Goal: Task Accomplishment & Management: Complete application form

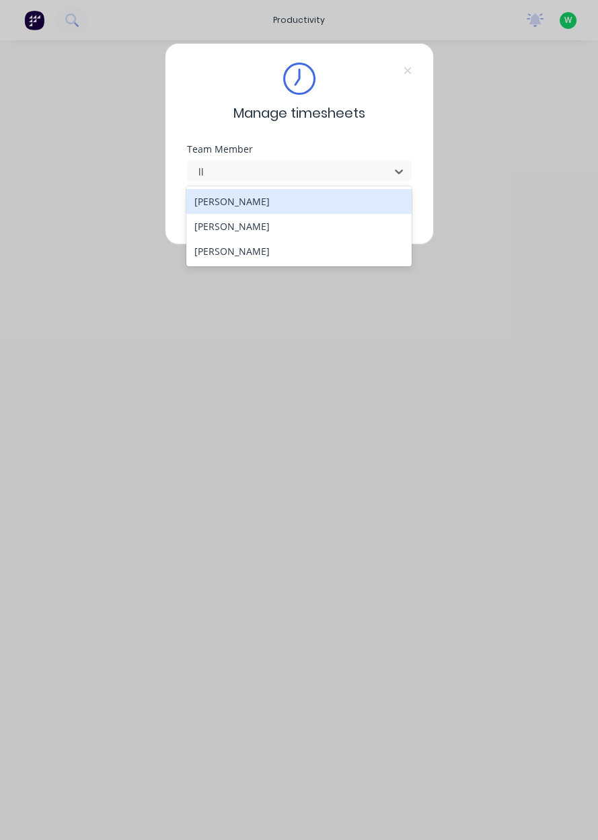
type input "l"
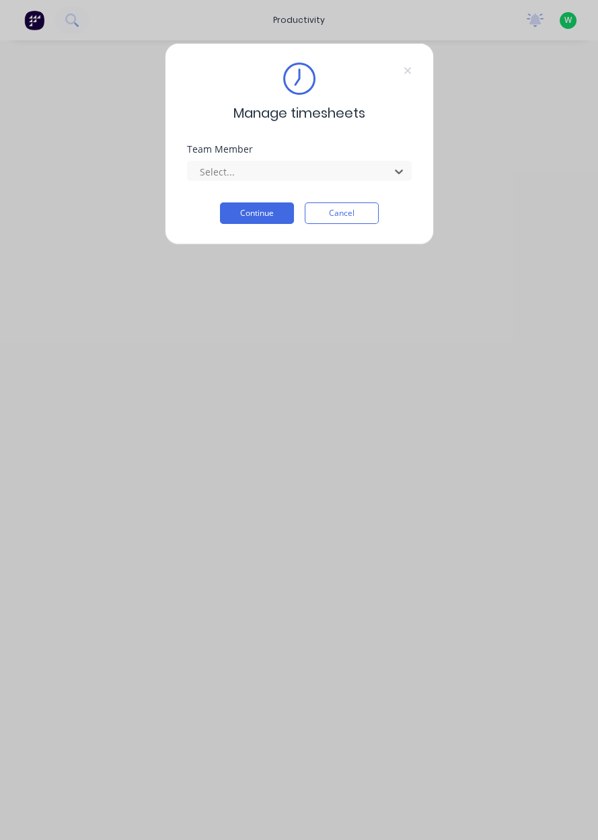
click at [406, 67] on icon at bounding box center [408, 70] width 8 height 11
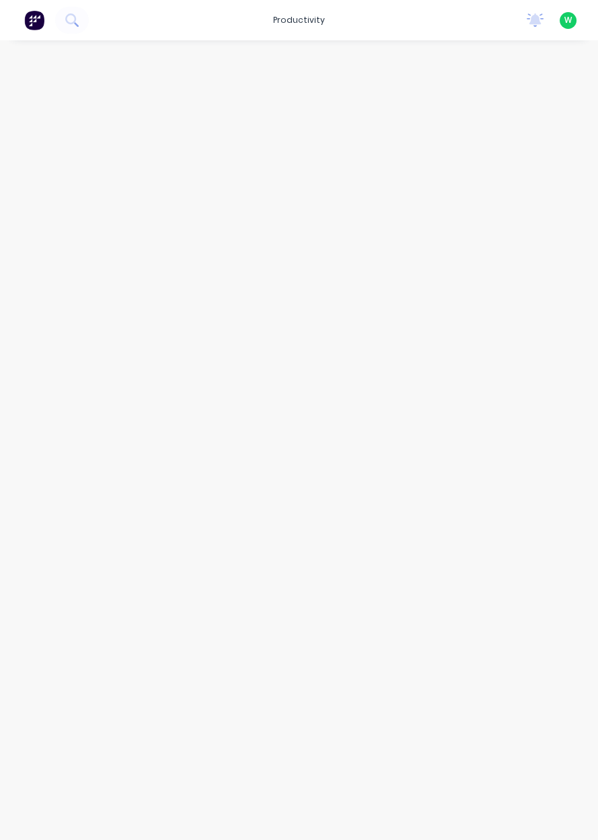
click at [315, 24] on div "productivity" at bounding box center [298, 20] width 65 height 20
click at [354, 152] on link "Timesheets" at bounding box center [357, 146] width 178 height 27
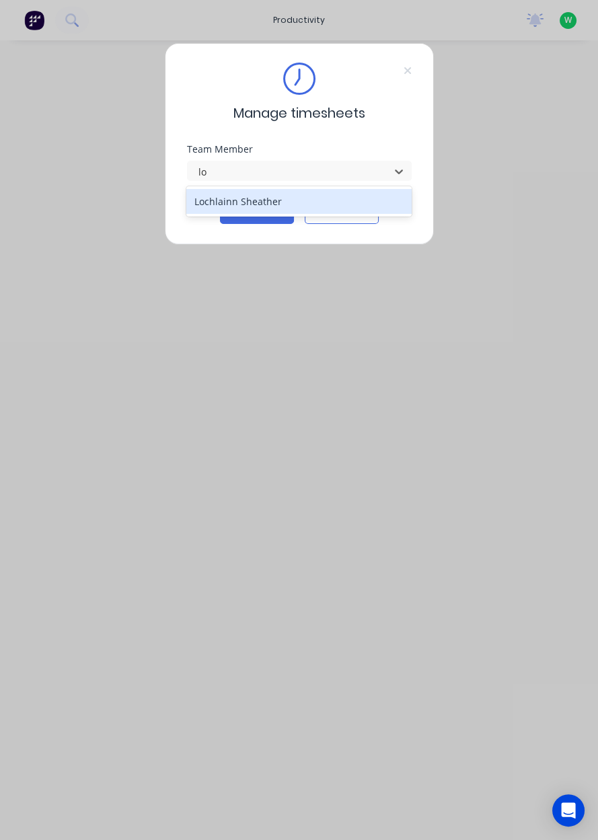
click at [299, 198] on div "Lochlainn Sheather" at bounding box center [298, 201] width 225 height 25
type input "lo"
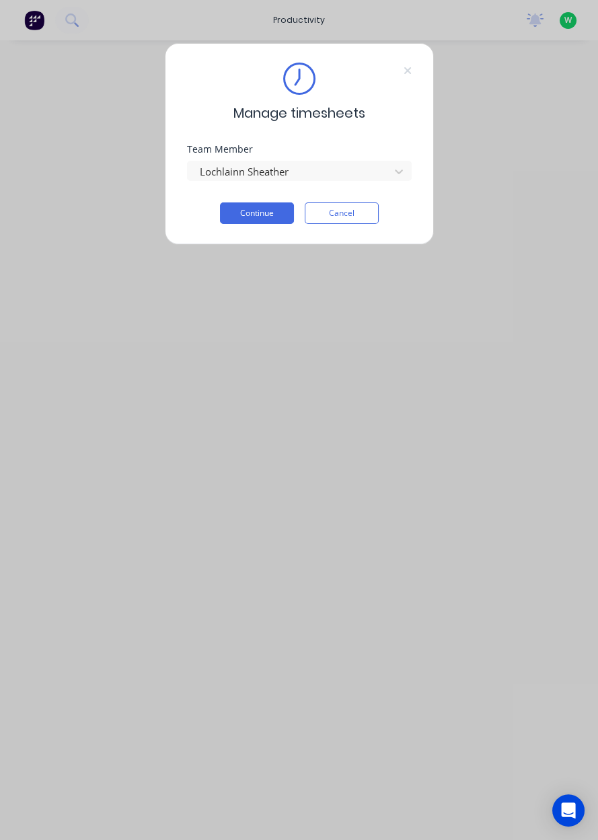
click at [270, 212] on button "Continue" at bounding box center [257, 213] width 74 height 22
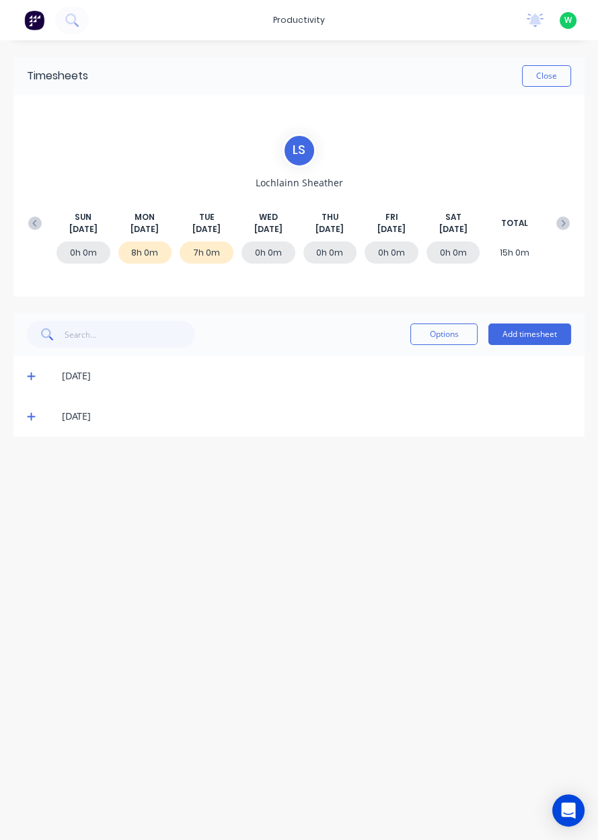
click at [555, 336] on button "Add timesheet" at bounding box center [529, 335] width 83 height 22
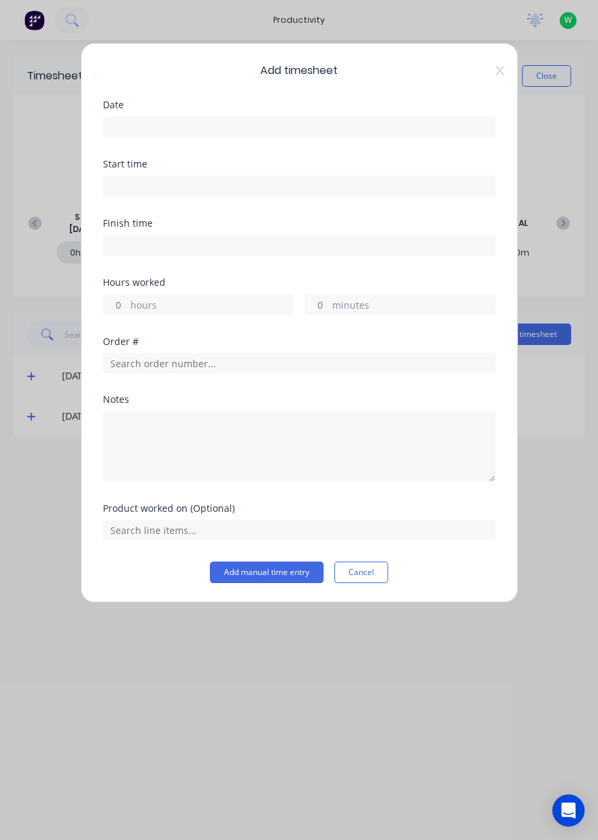
click at [498, 69] on icon at bounding box center [499, 70] width 8 height 9
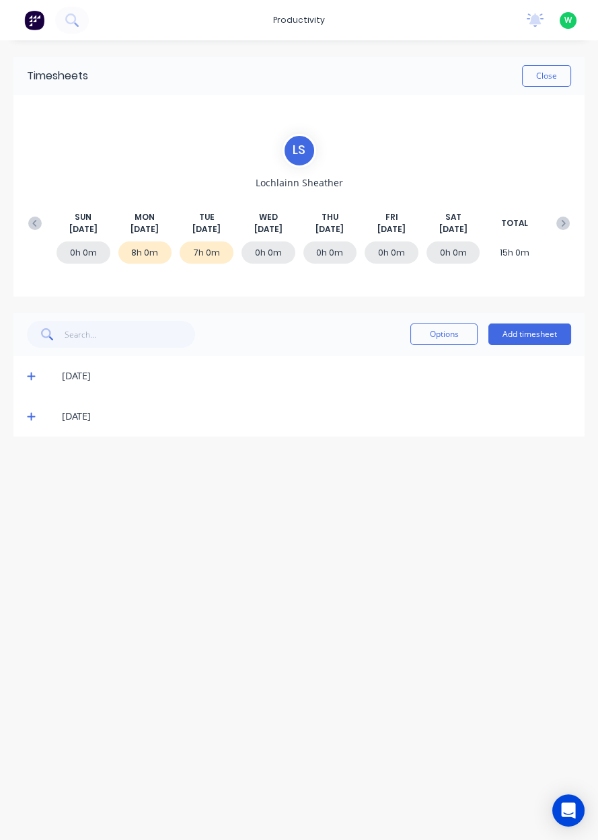
click at [34, 371] on icon at bounding box center [31, 375] width 9 height 9
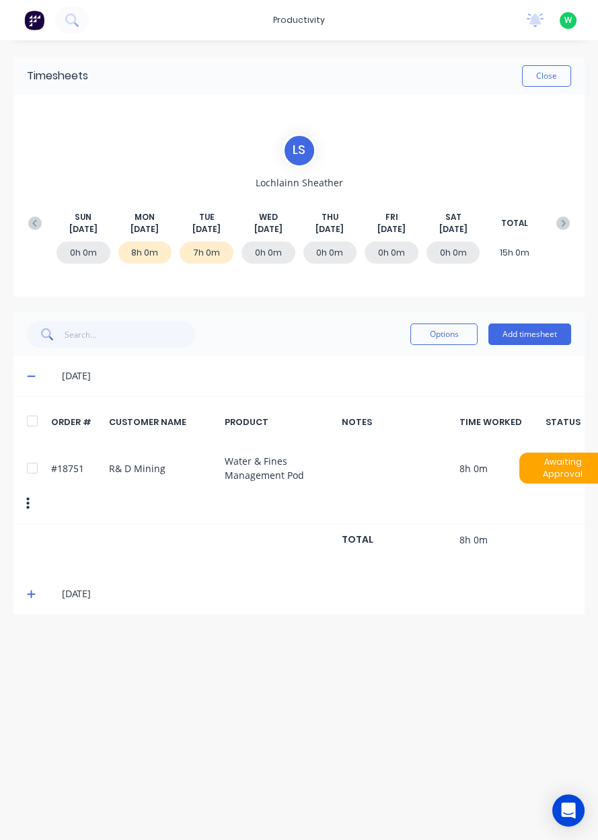
click at [30, 376] on icon at bounding box center [31, 376] width 8 height 1
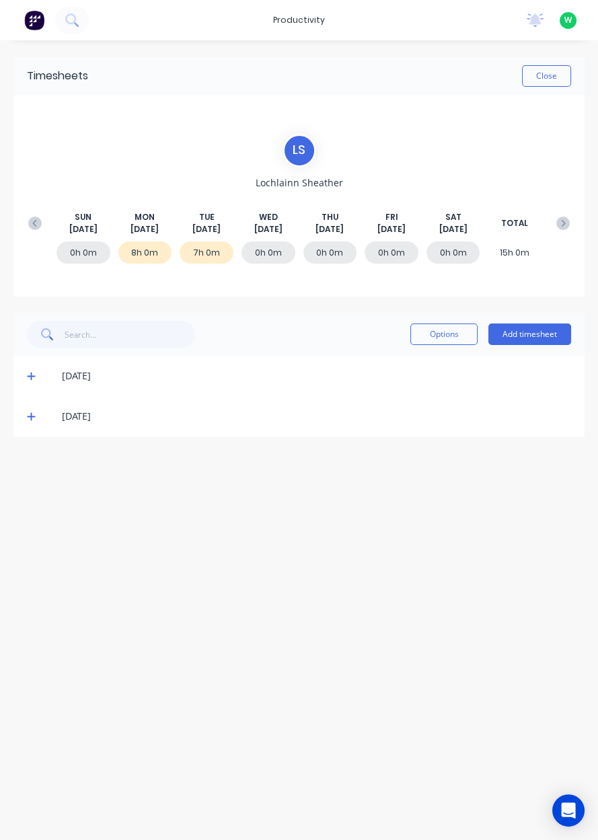
click at [28, 217] on icon at bounding box center [34, 223] width 13 height 13
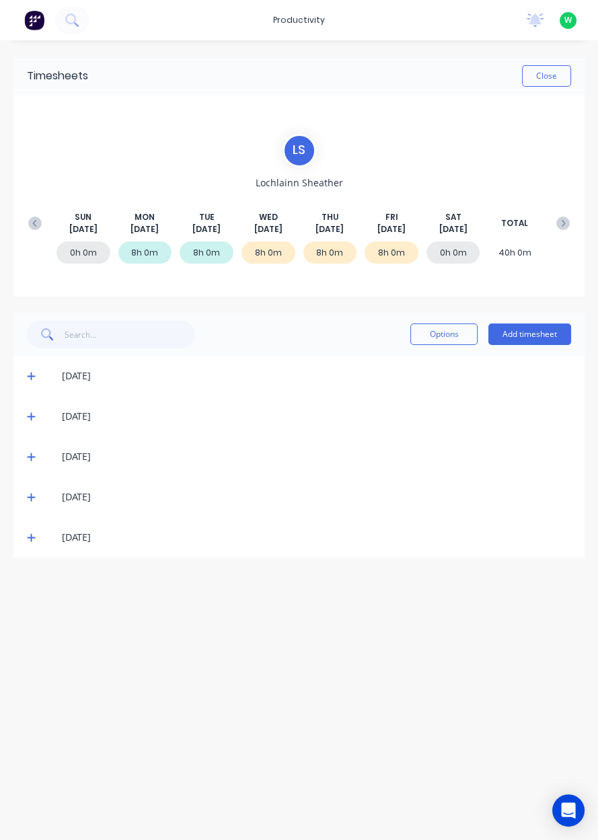
click at [36, 534] on span at bounding box center [33, 537] width 13 height 13
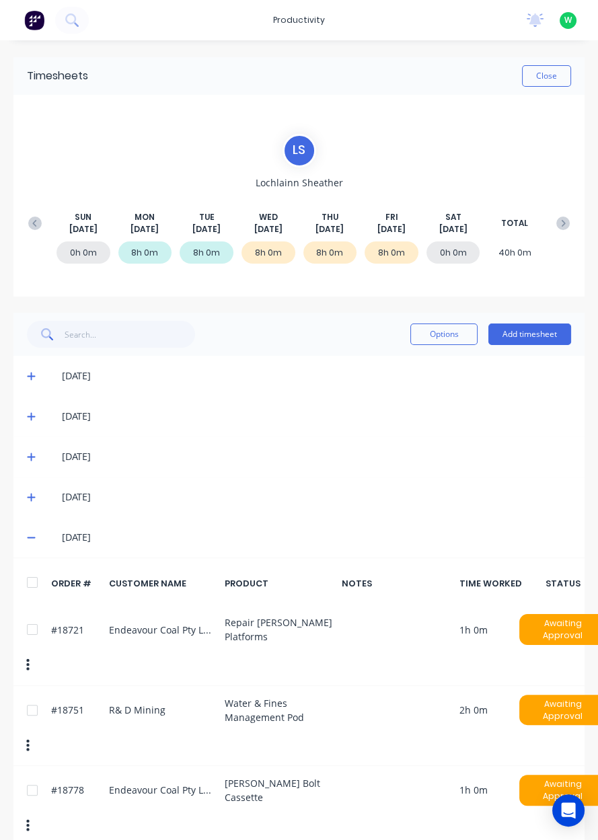
click at [528, 336] on button "Add timesheet" at bounding box center [529, 335] width 83 height 22
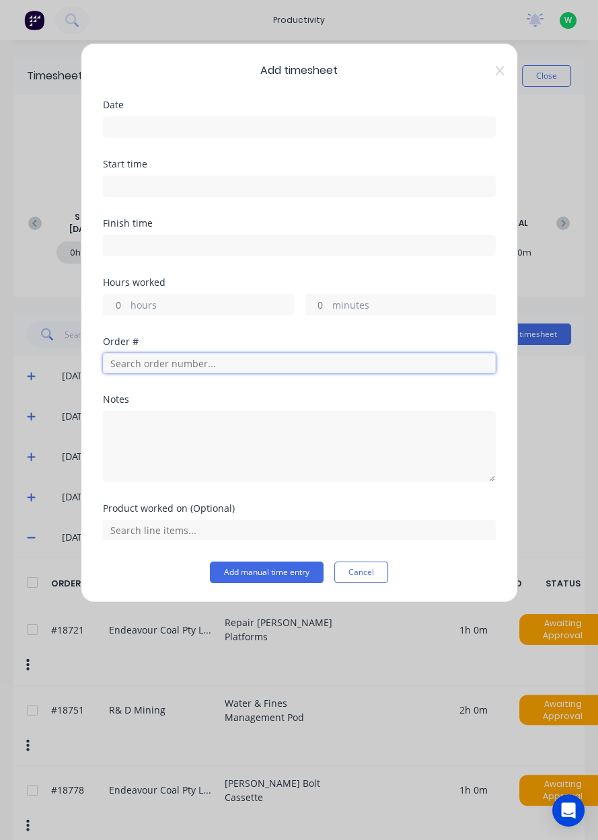
click at [182, 355] on input "text" at bounding box center [299, 363] width 393 height 20
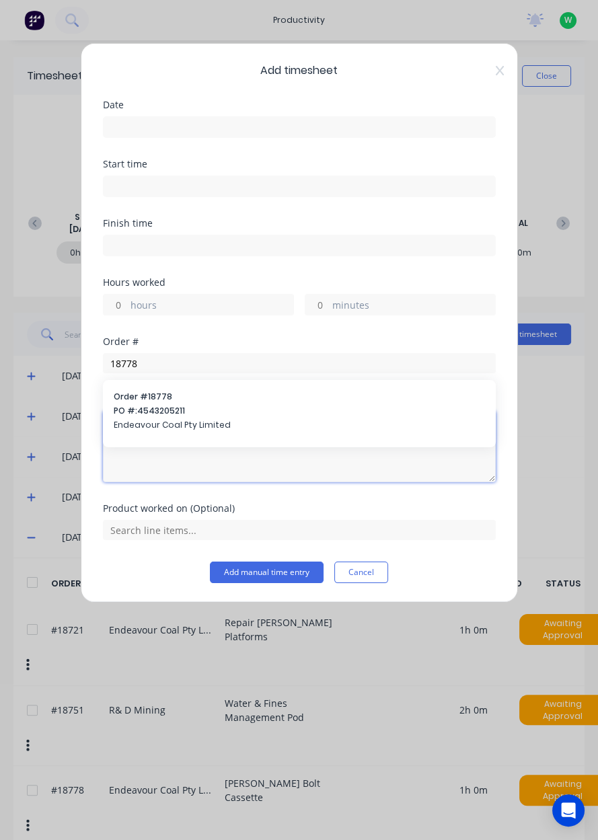
click at [190, 415] on textarea at bounding box center [299, 446] width 393 height 71
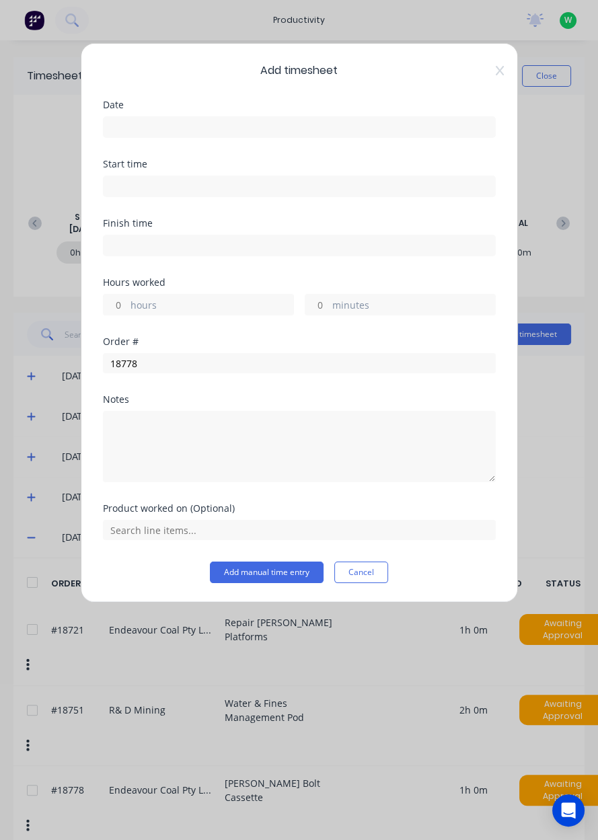
click at [223, 400] on div "Notes" at bounding box center [299, 399] width 393 height 9
click at [188, 523] on input "text" at bounding box center [299, 530] width 393 height 20
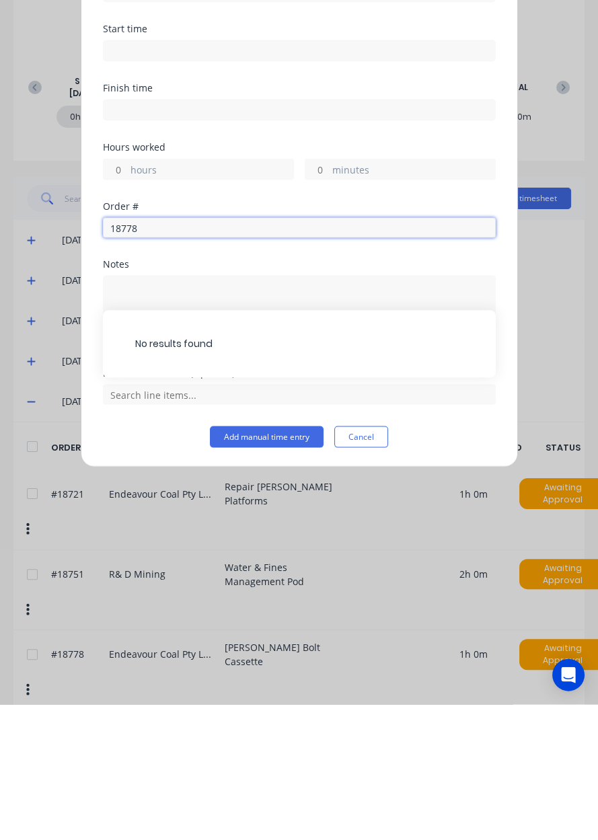
click at [230, 357] on input "18778" at bounding box center [299, 363] width 393 height 20
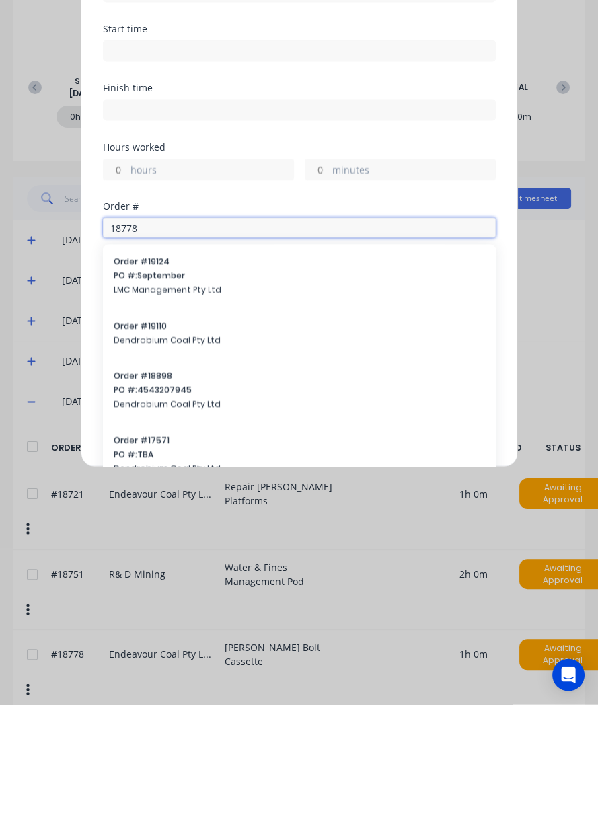
click at [188, 361] on input "18778" at bounding box center [299, 363] width 393 height 20
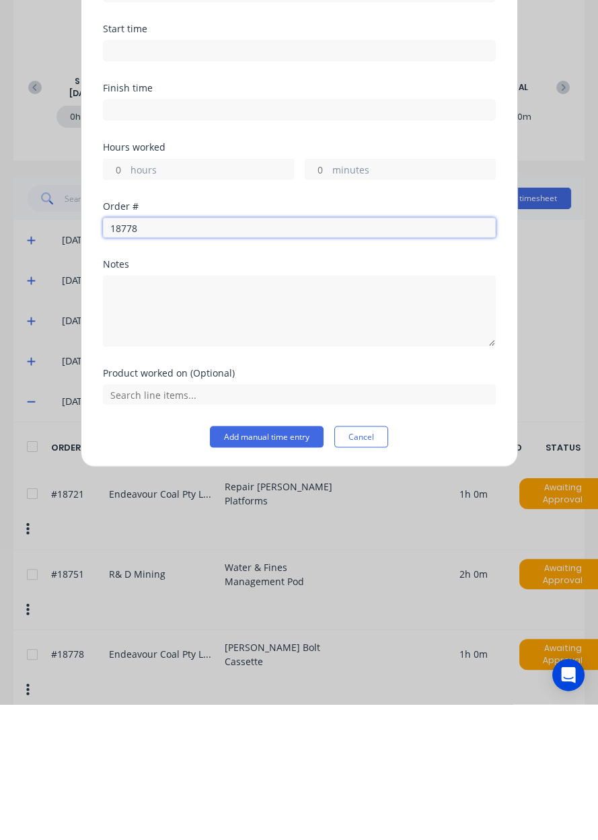
click at [180, 359] on input "18778" at bounding box center [299, 363] width 393 height 20
click at [205, 366] on input "18778" at bounding box center [299, 363] width 393 height 20
click at [219, 357] on input "18778" at bounding box center [299, 363] width 393 height 20
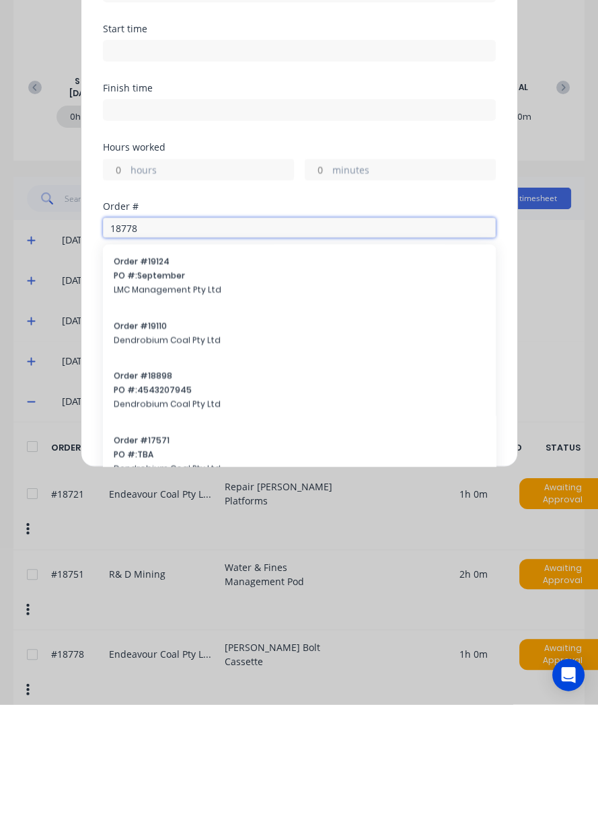
click at [190, 361] on input "18778" at bounding box center [299, 363] width 393 height 20
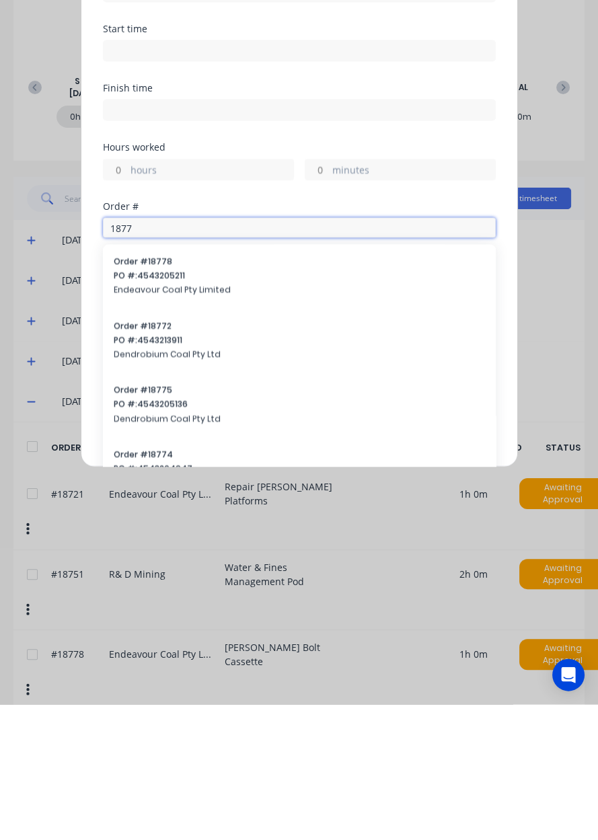
type input "18778"
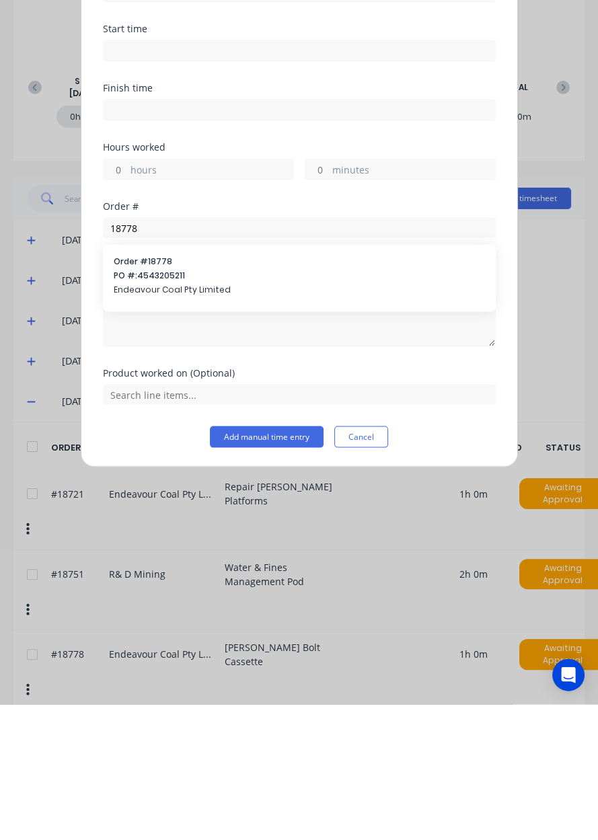
click at [191, 405] on span "PO #: 4543205211" at bounding box center [299, 411] width 371 height 12
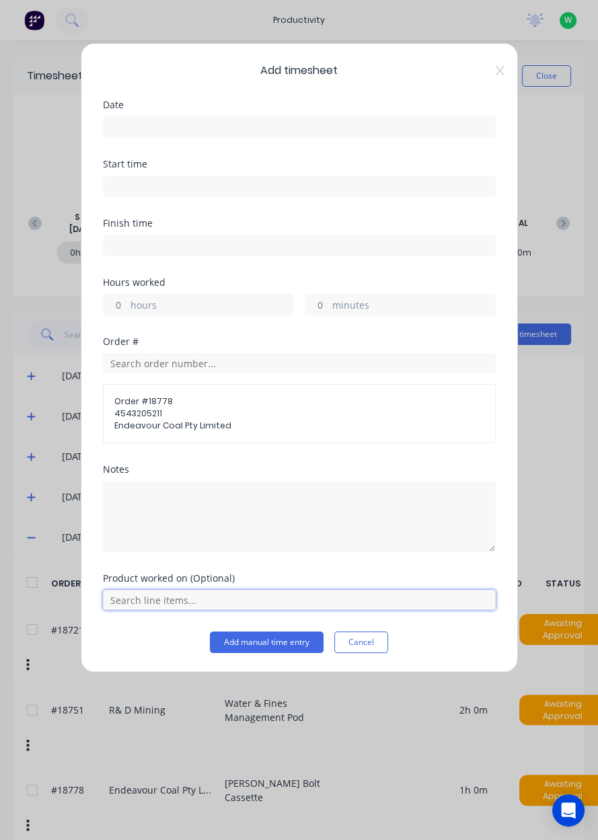
click at [174, 596] on input "text" at bounding box center [299, 600] width 393 height 20
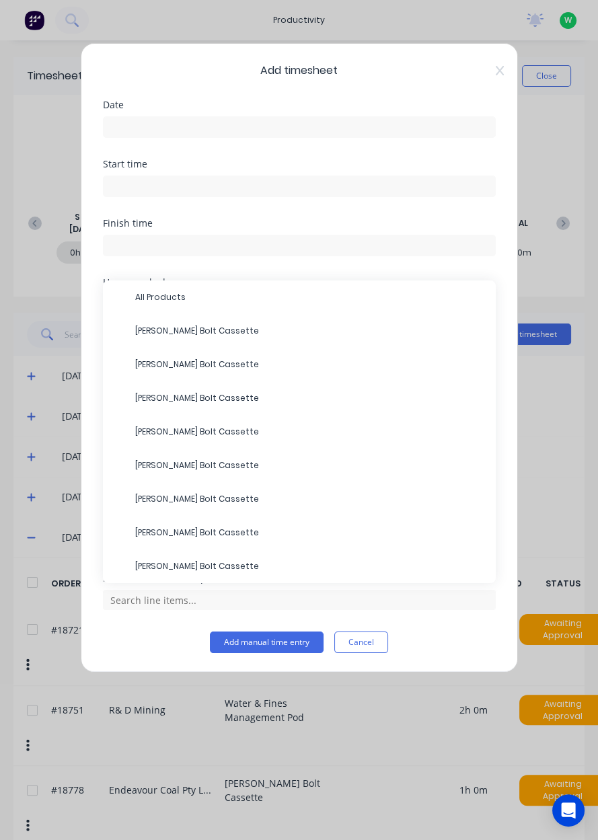
click at [211, 332] on span "[PERSON_NAME] Bolt Cassette" at bounding box center [310, 331] width 350 height 12
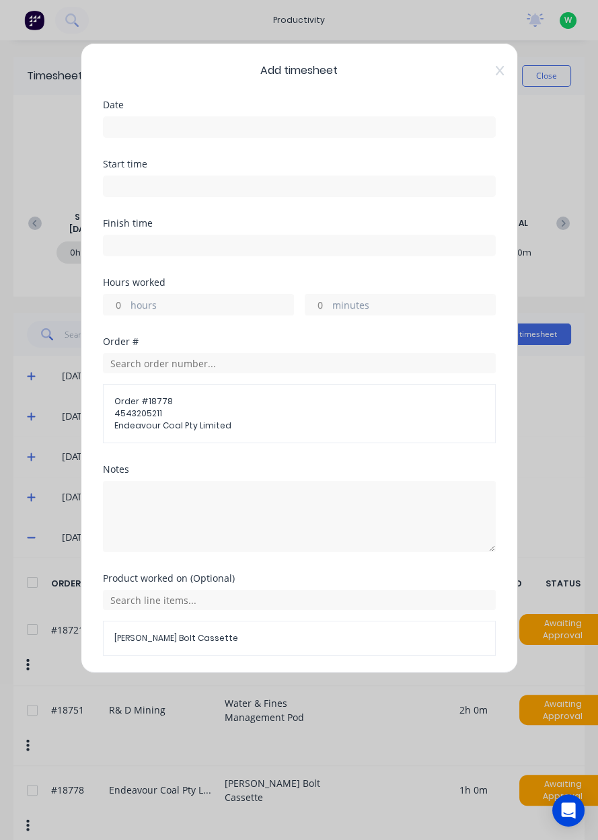
click at [166, 117] on label at bounding box center [299, 127] width 393 height 22
click at [166, 117] on input at bounding box center [299, 127] width 391 height 20
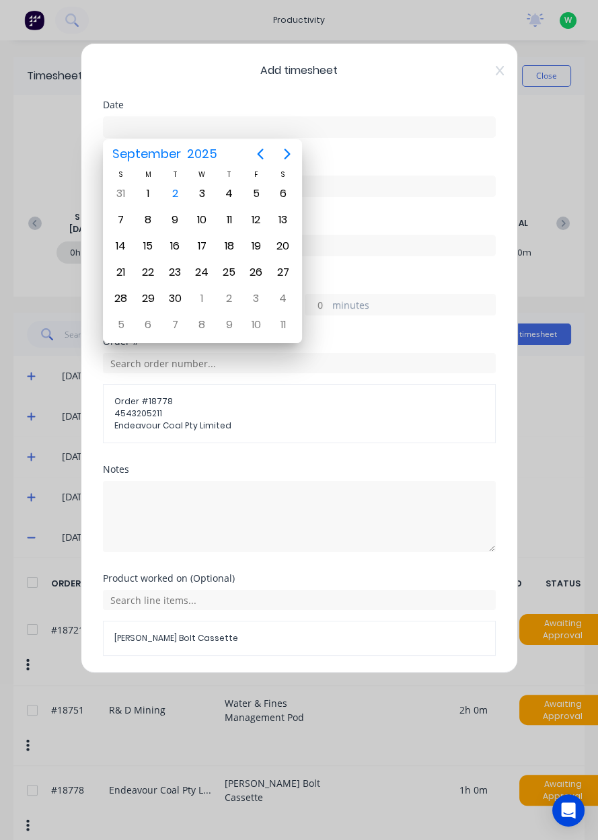
click at [182, 193] on div "2" at bounding box center [175, 194] width 20 height 20
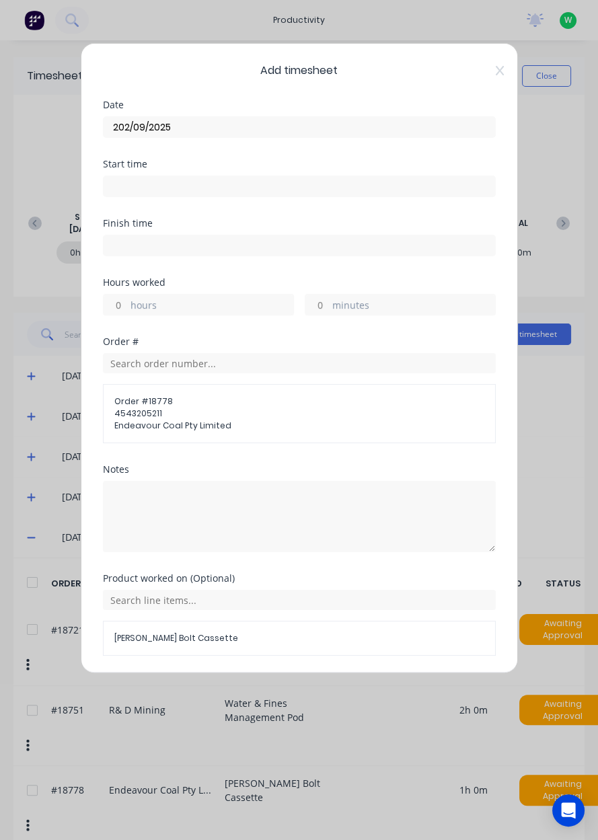
type input "[DATE]"
click at [130, 298] on label "hours" at bounding box center [211, 306] width 163 height 17
click at [127, 297] on input "hours" at bounding box center [116, 305] width 24 height 20
type input "2"
click at [258, 686] on button "Add manual time entry" at bounding box center [267, 688] width 114 height 22
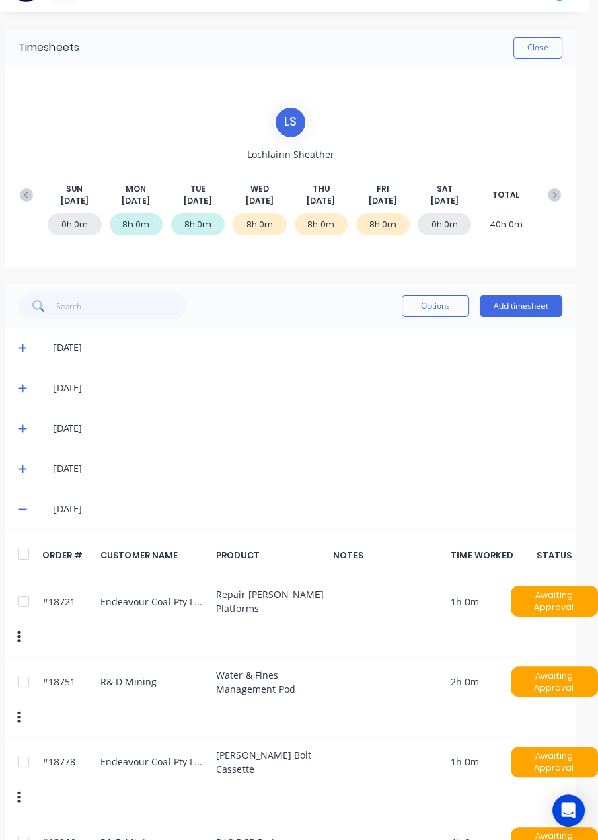
scroll to position [54, 9]
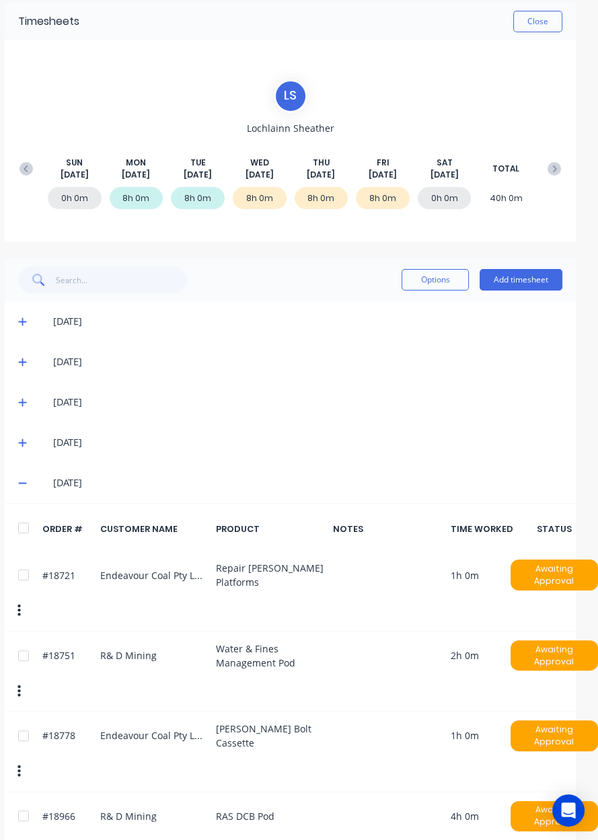
click at [564, 173] on button at bounding box center [554, 169] width 27 height 24
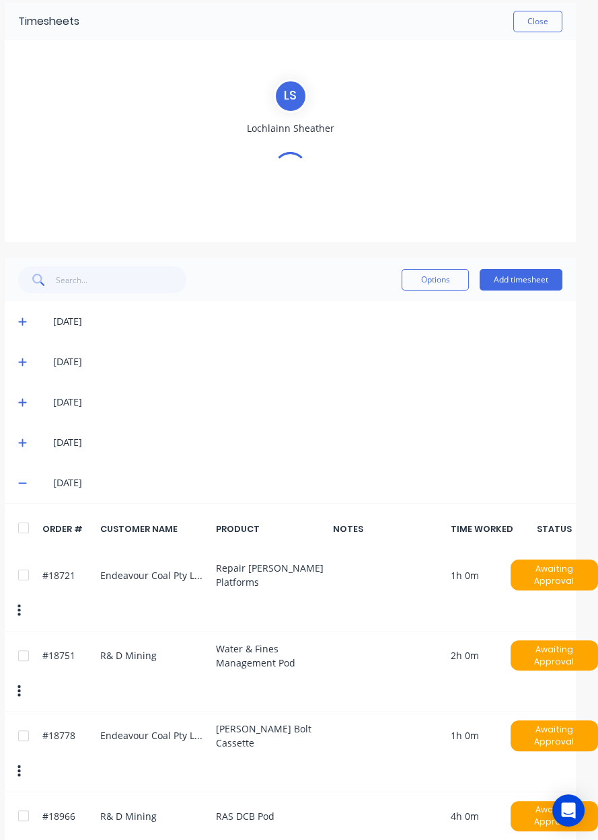
scroll to position [0, 9]
